Goal: Task Accomplishment & Management: Complete application form

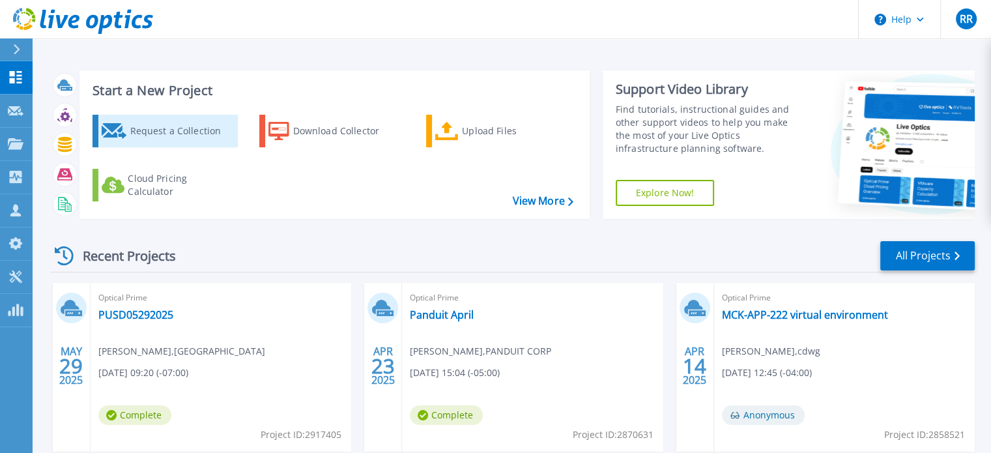
click at [145, 130] on div "Request a Collection" at bounding box center [182, 131] width 104 height 26
click at [162, 131] on div "Request a Collection" at bounding box center [182, 131] width 104 height 26
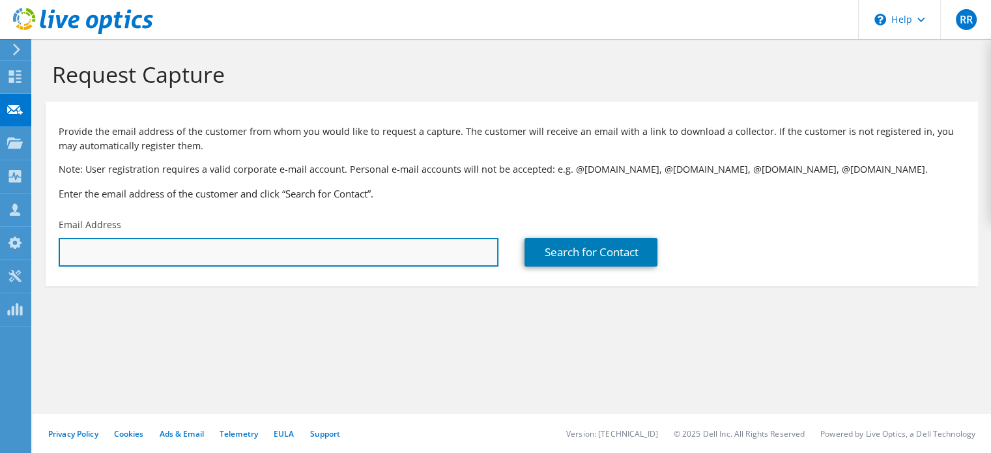
click at [169, 248] on input "text" at bounding box center [279, 252] width 440 height 29
paste input "[PERSON_NAME][EMAIL_ADDRESS][PERSON_NAME][DOMAIN_NAME]"
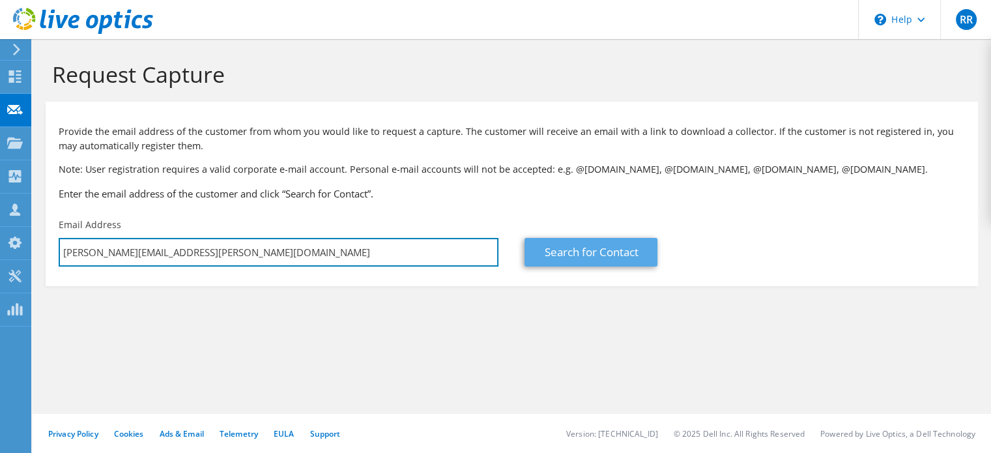
type input "[PERSON_NAME][EMAIL_ADDRESS][PERSON_NAME][DOMAIN_NAME]"
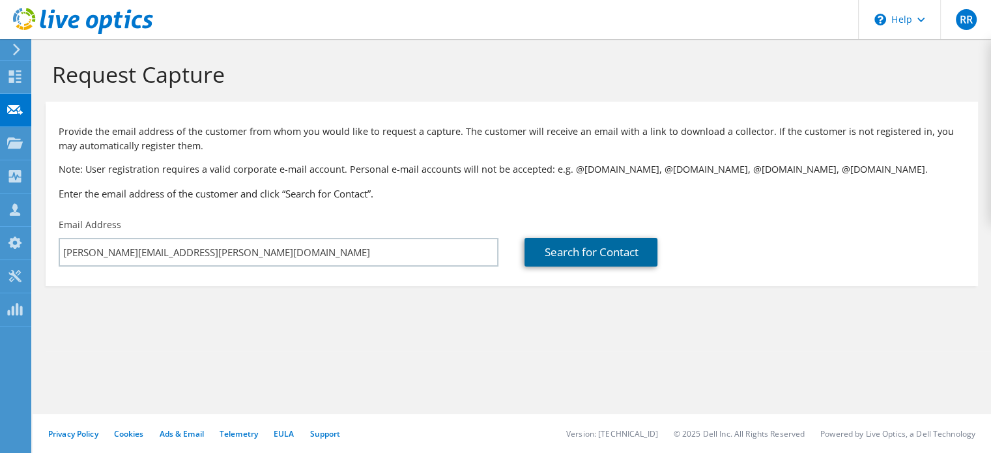
click at [590, 260] on link "Search for Contact" at bounding box center [590, 252] width 133 height 29
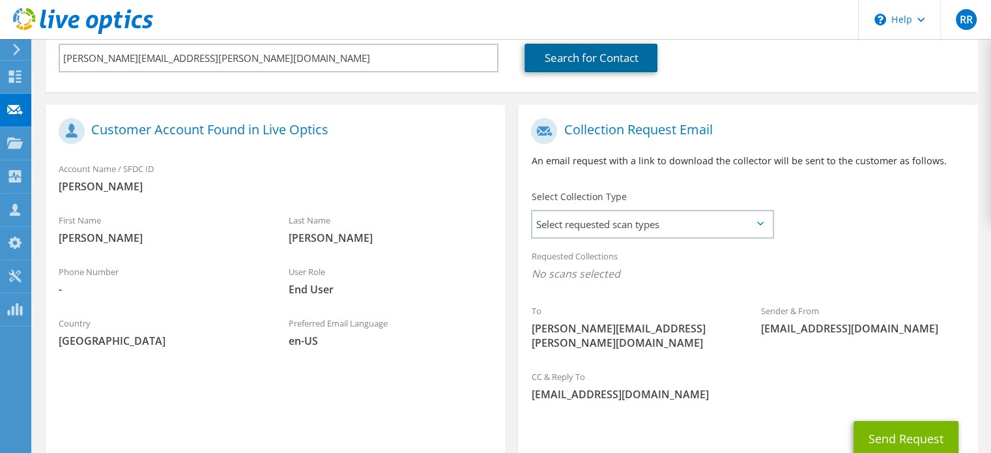
scroll to position [195, 0]
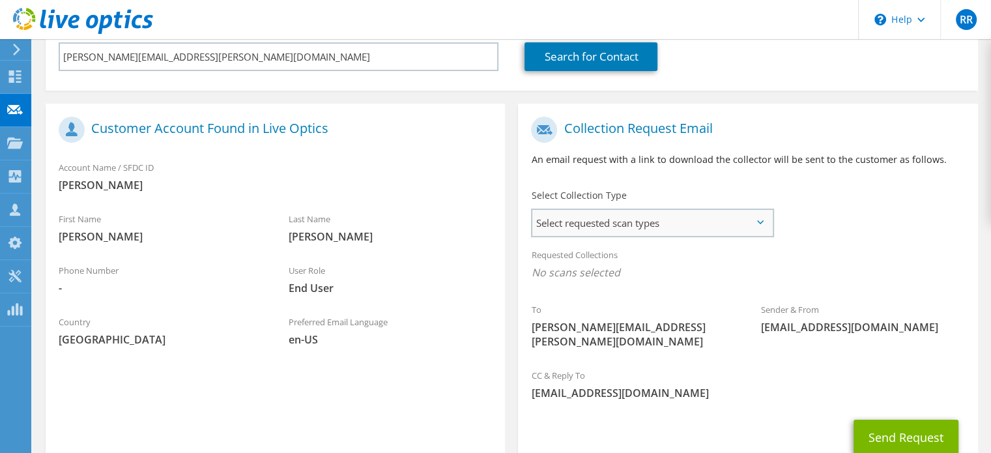
click at [680, 221] on span "Select requested scan types" at bounding box center [652, 223] width 240 height 26
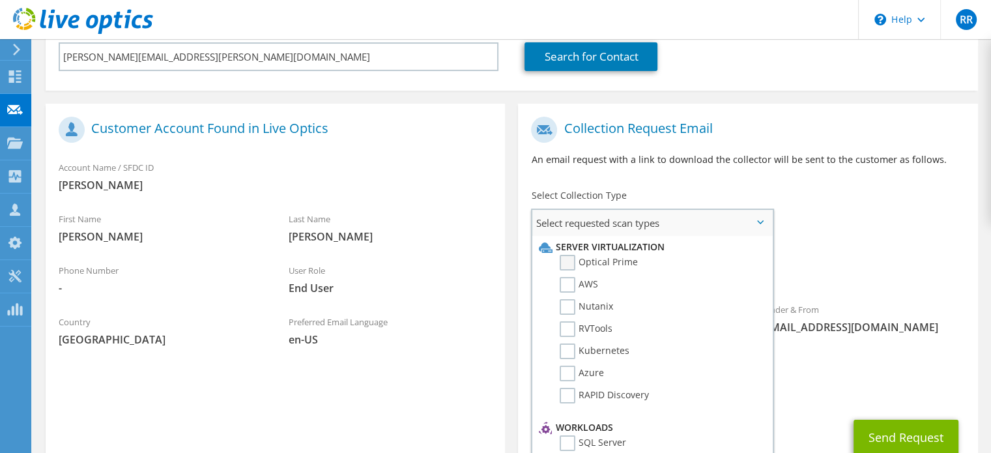
click at [571, 257] on label "Optical Prime" at bounding box center [599, 263] width 78 height 16
click at [0, 0] on input "Optical Prime" at bounding box center [0, 0] width 0 height 0
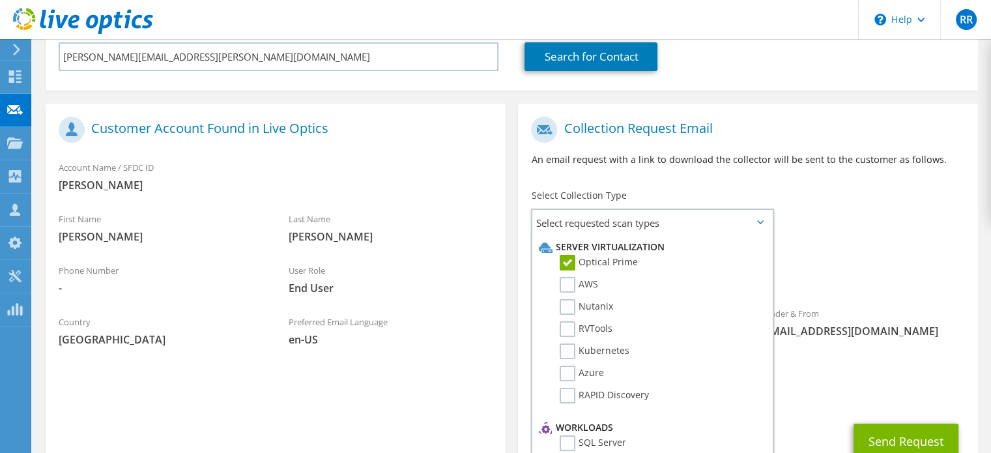
click at [921, 266] on span "Optical Prime" at bounding box center [747, 276] width 433 height 22
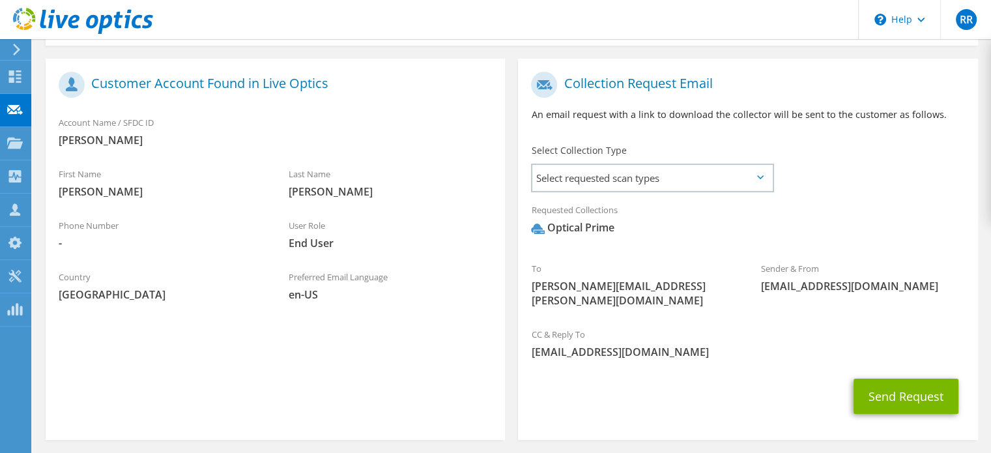
scroll to position [278, 0]
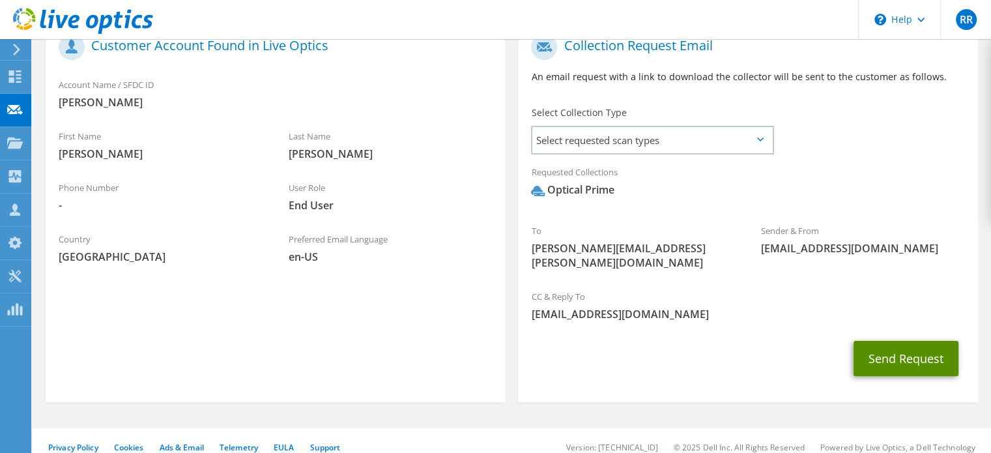
click at [928, 345] on button "Send Request" at bounding box center [906, 358] width 105 height 35
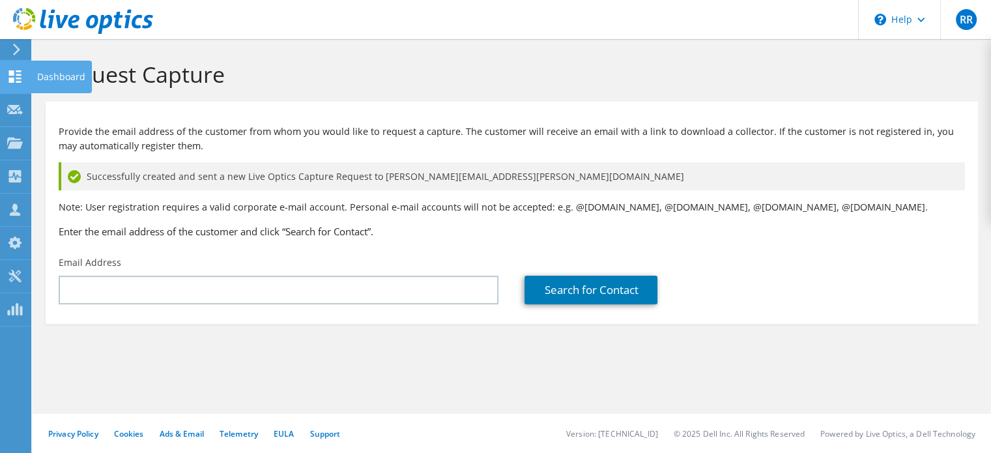
click at [14, 81] on icon at bounding box center [15, 76] width 16 height 12
